Goal: Task Accomplishment & Management: Use online tool/utility

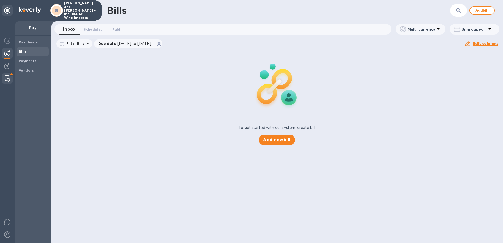
click at [7, 77] on img at bounding box center [7, 78] width 5 height 6
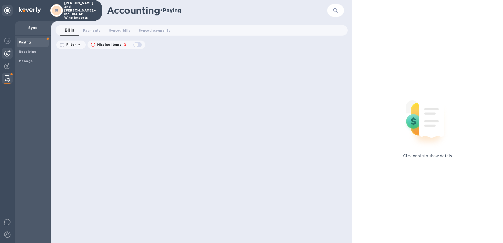
click at [7, 54] on img at bounding box center [7, 53] width 6 height 6
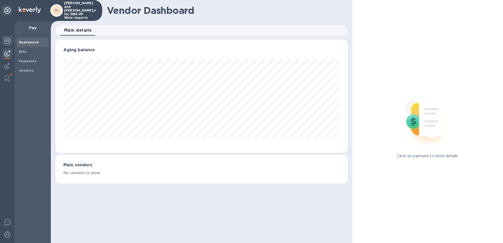
click at [7, 46] on div at bounding box center [7, 42] width 10 height 12
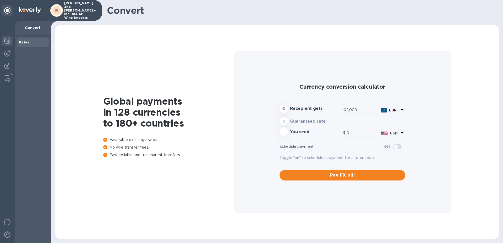
type input "1,173.15"
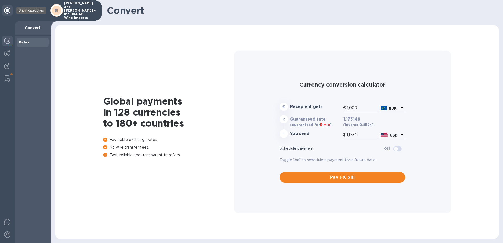
click at [9, 11] on icon at bounding box center [7, 10] width 6 height 6
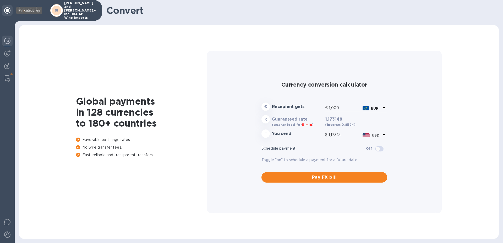
click at [9, 11] on icon at bounding box center [7, 10] width 6 height 6
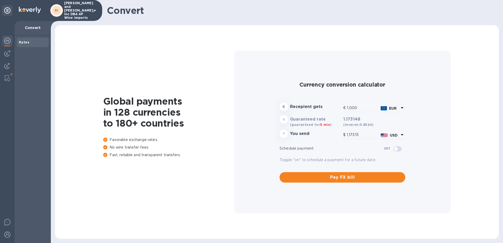
click at [32, 12] on img at bounding box center [30, 10] width 22 height 6
click at [7, 40] on img at bounding box center [7, 41] width 6 height 6
click at [10, 55] on img at bounding box center [7, 53] width 6 height 6
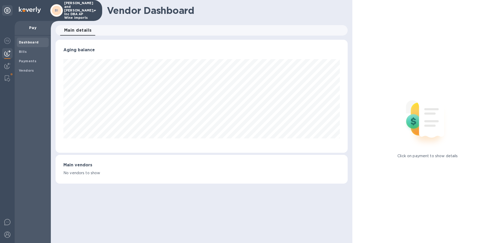
scroll to position [113, 292]
